Goal: Task Accomplishment & Management: Manage account settings

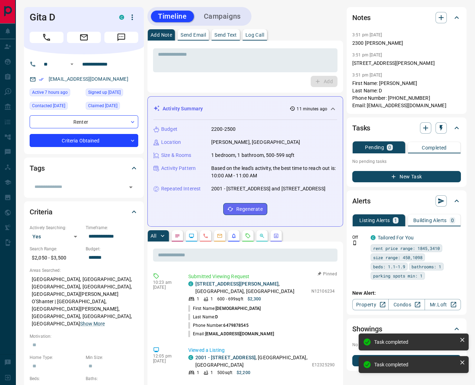
click at [258, 33] on p "Log Call" at bounding box center [254, 34] width 19 height 5
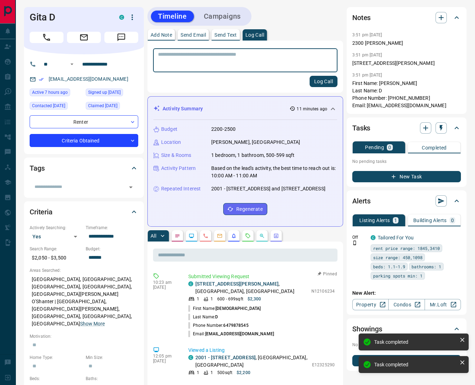
click at [319, 81] on button "Log Call" at bounding box center [323, 81] width 28 height 11
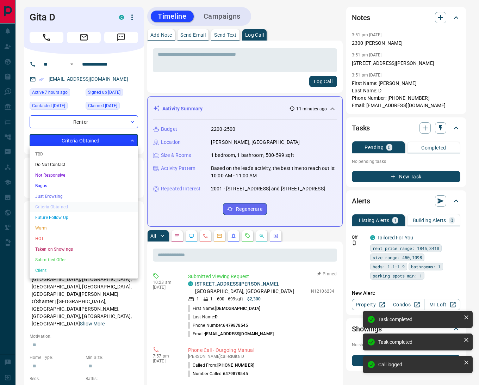
drag, startPoint x: 48, startPoint y: 235, endPoint x: 140, endPoint y: 160, distance: 118.5
click at [48, 235] on li "HOT" at bounding box center [84, 238] width 109 height 11
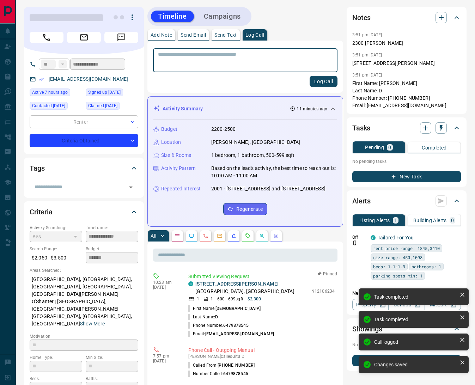
type input "*"
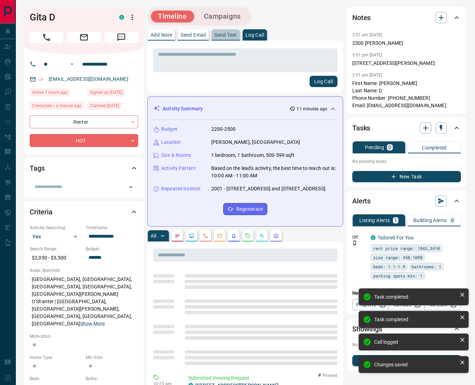
click at [226, 35] on p "Send Text" at bounding box center [225, 34] width 23 height 5
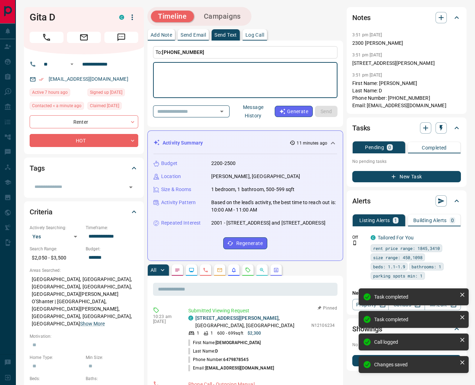
click at [230, 12] on button "Campaigns" at bounding box center [222, 17] width 51 height 12
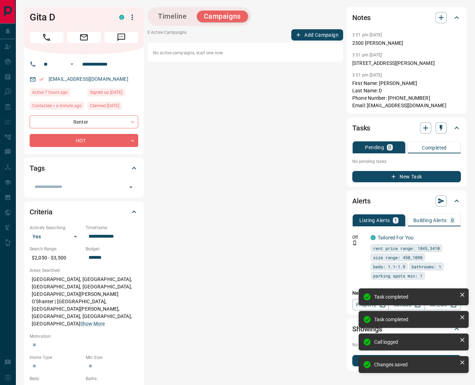
click at [306, 37] on button "Add Campaign" at bounding box center [317, 34] width 52 height 11
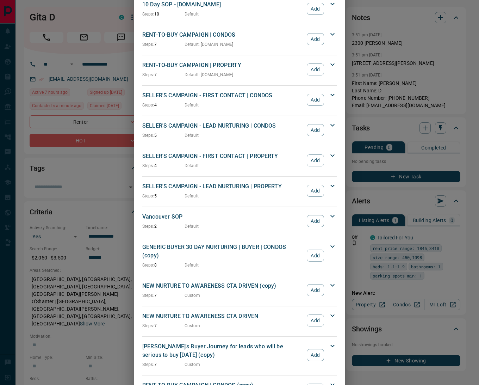
scroll to position [789, 0]
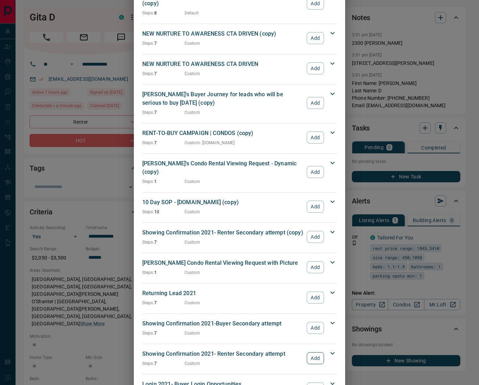
click at [311, 352] on button "Add" at bounding box center [315, 358] width 17 height 12
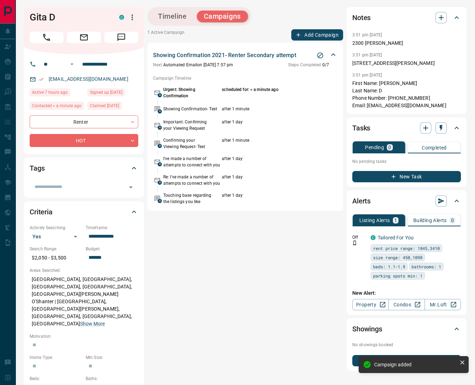
click at [315, 29] on button "Add Campaign" at bounding box center [317, 34] width 52 height 11
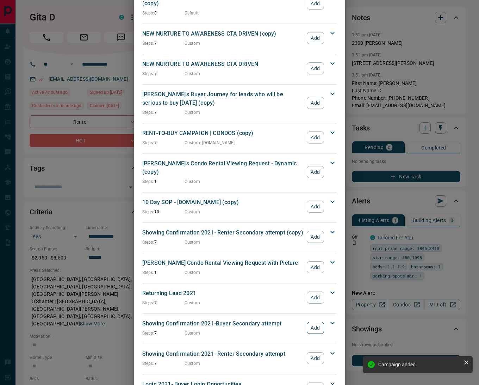
click at [316, 322] on button "Add" at bounding box center [315, 328] width 17 height 12
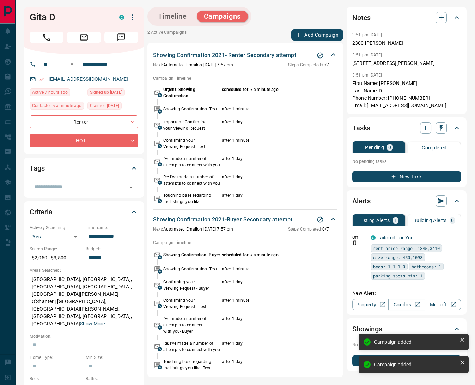
click at [307, 32] on button "Add Campaign" at bounding box center [317, 34] width 52 height 11
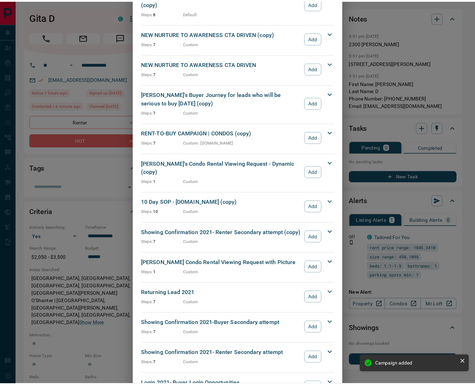
scroll to position [690, 0]
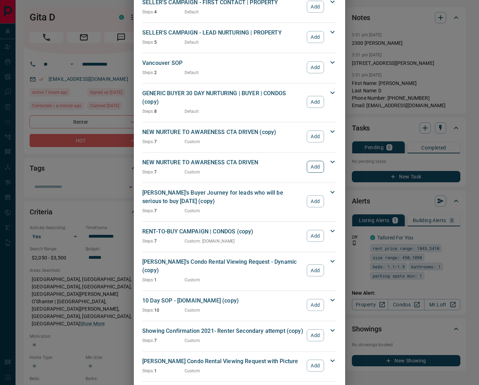
click at [316, 161] on button "Add" at bounding box center [315, 167] width 17 height 12
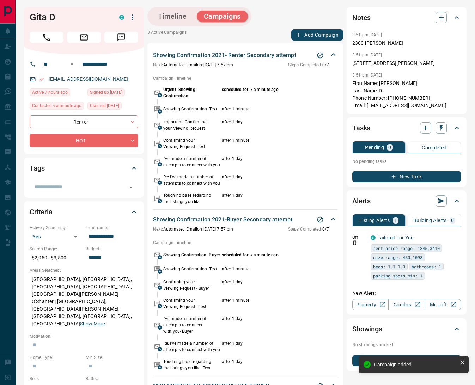
click at [170, 19] on button "Timeline" at bounding box center [172, 17] width 43 height 12
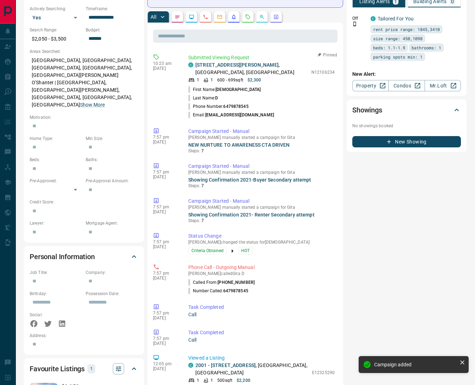
scroll to position [0, 0]
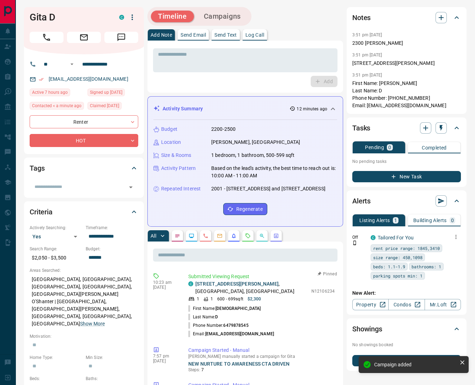
click at [453, 229] on div "Off C Tailored For You rent price range: 1845,3410 size range: 450,1098 beds: 1…" at bounding box center [406, 257] width 109 height 56
click at [454, 234] on icon "button" at bounding box center [455, 237] width 6 height 6
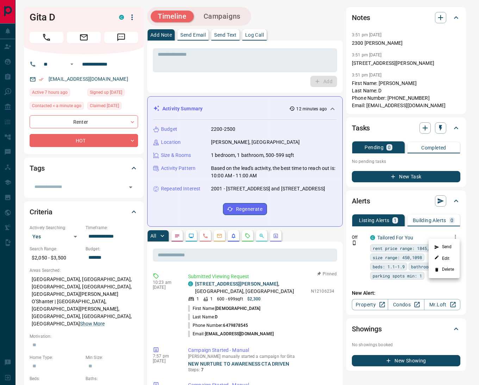
click at [449, 266] on li "Delete" at bounding box center [444, 269] width 31 height 11
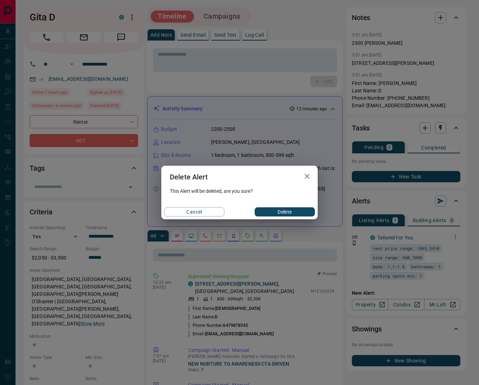
click at [267, 210] on button "Delete" at bounding box center [285, 211] width 60 height 9
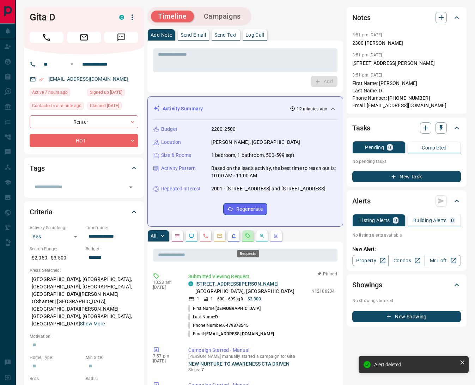
click at [249, 238] on icon "Requests" at bounding box center [248, 235] width 5 height 5
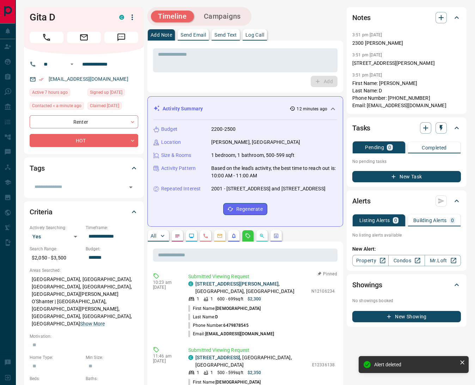
click at [256, 35] on p "Log Call" at bounding box center [254, 34] width 19 height 5
click at [326, 81] on button "Log Call" at bounding box center [323, 81] width 28 height 11
